Goal: Task Accomplishment & Management: Use online tool/utility

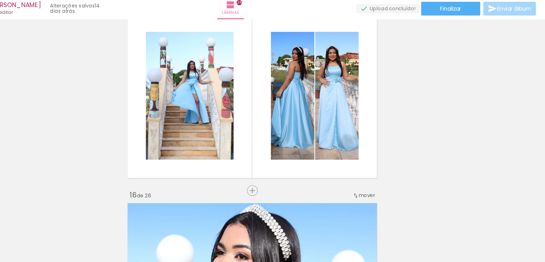
scroll to position [0, 2773]
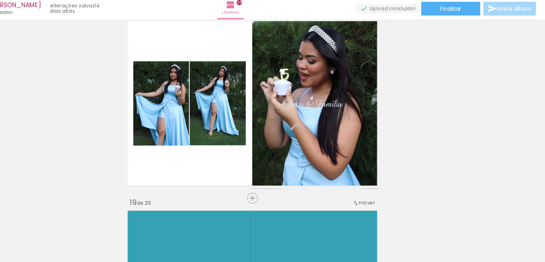
scroll to position [3021, 0]
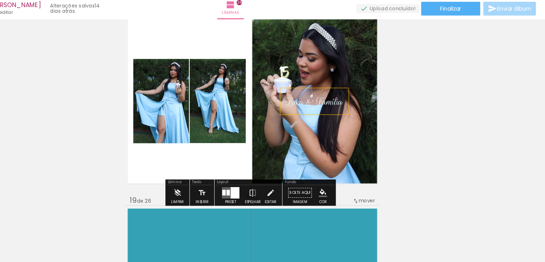
click at [326, 118] on span "Lara & Família" at bounding box center [330, 112] width 53 height 12
click at [321, 110] on quentale-selection at bounding box center [327, 112] width 53 height 16
click at [321, 110] on span "Lara & Família" at bounding box center [330, 112] width 53 height 12
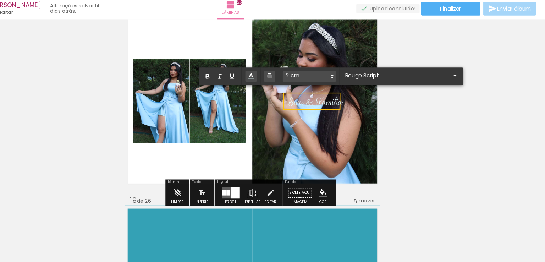
click at [321, 110] on span "Lara & Família" at bounding box center [330, 112] width 53 height 12
type input "Sans Serif"
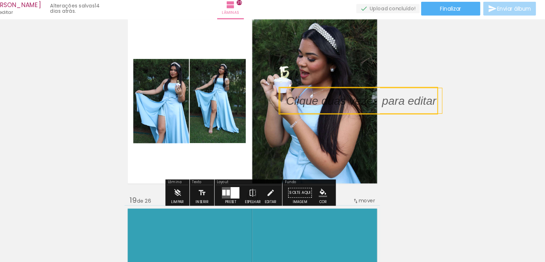
drag, startPoint x: 362, startPoint y: 107, endPoint x: 371, endPoint y: 169, distance: 62.9
drag, startPoint x: 371, startPoint y: 169, endPoint x: 403, endPoint y: 173, distance: 31.4
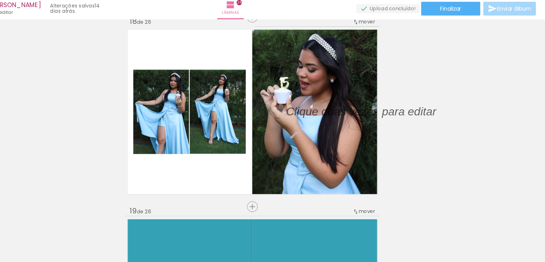
scroll to position [3012, 0]
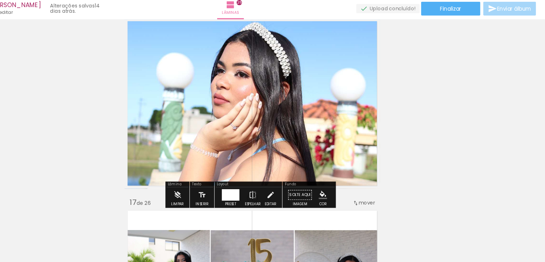
scroll to position [2667, 0]
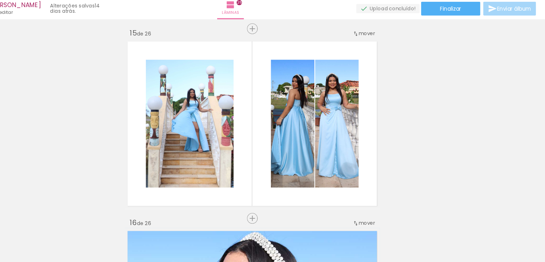
scroll to position [0, 2773]
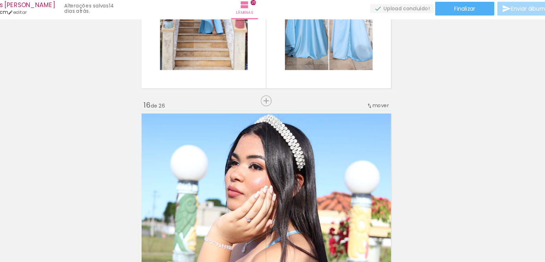
scroll to position [2580, 0]
